Goal: Task Accomplishment & Management: Manage account settings

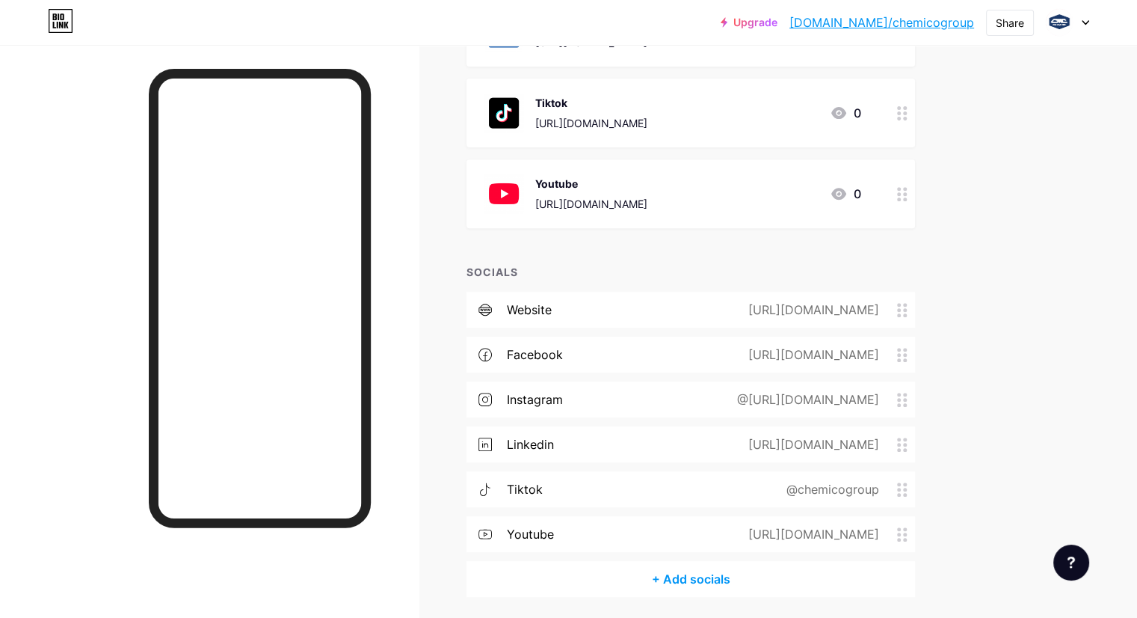
scroll to position [613, 0]
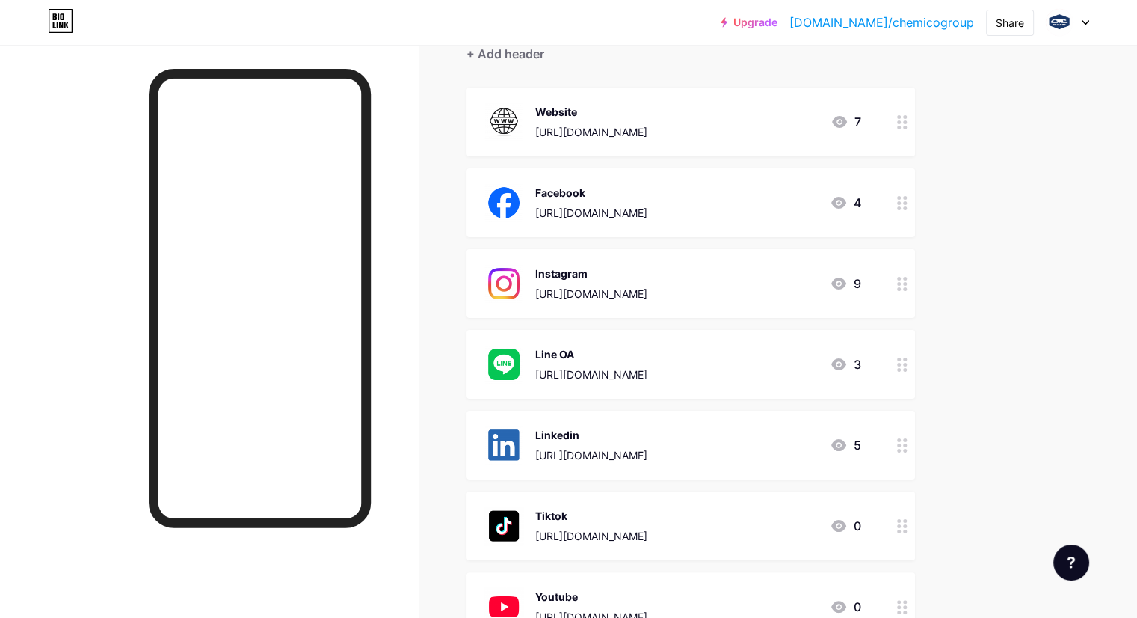
scroll to position [150, 0]
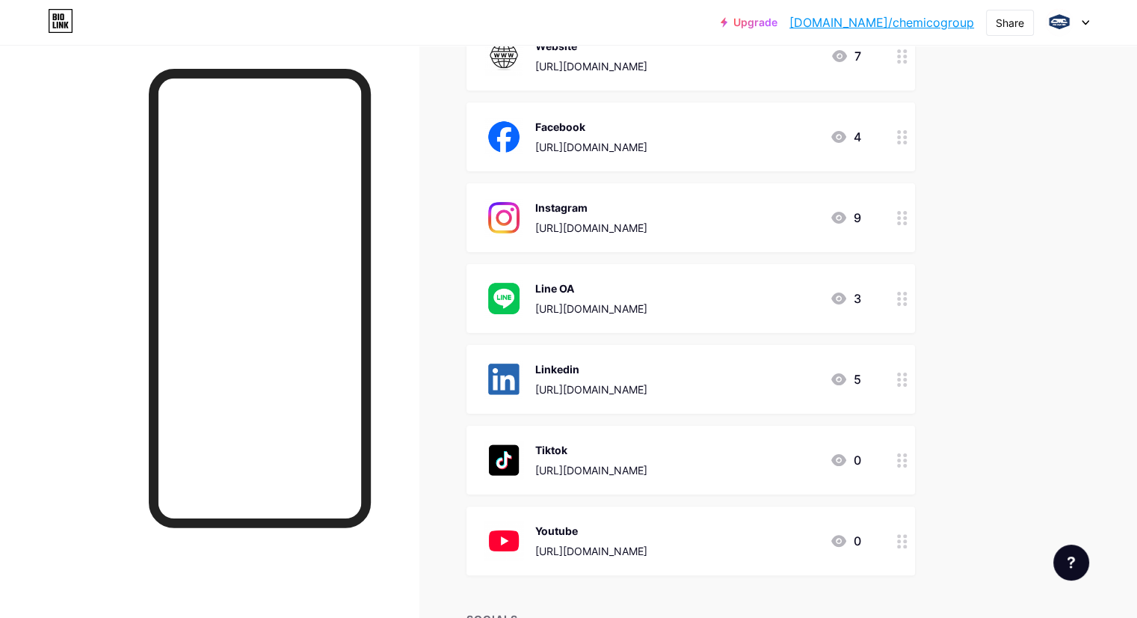
scroll to position [224, 0]
